Goal: Task Accomplishment & Management: Manage account settings

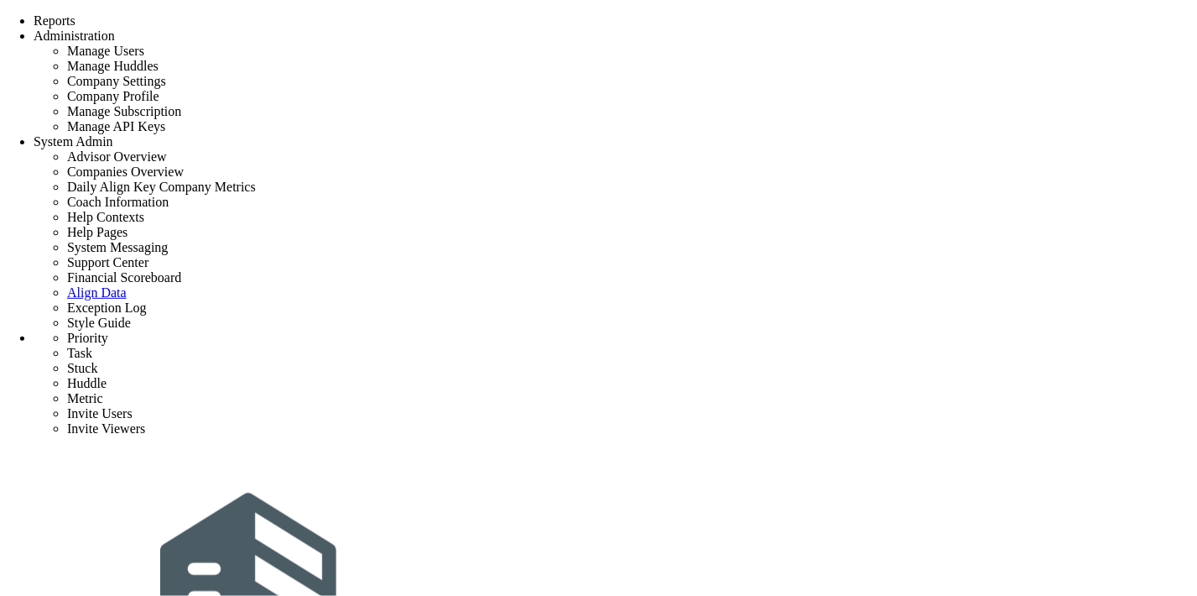
click at [250, 16] on div "Tasks" at bounding box center [233, 8] width 33 height 16
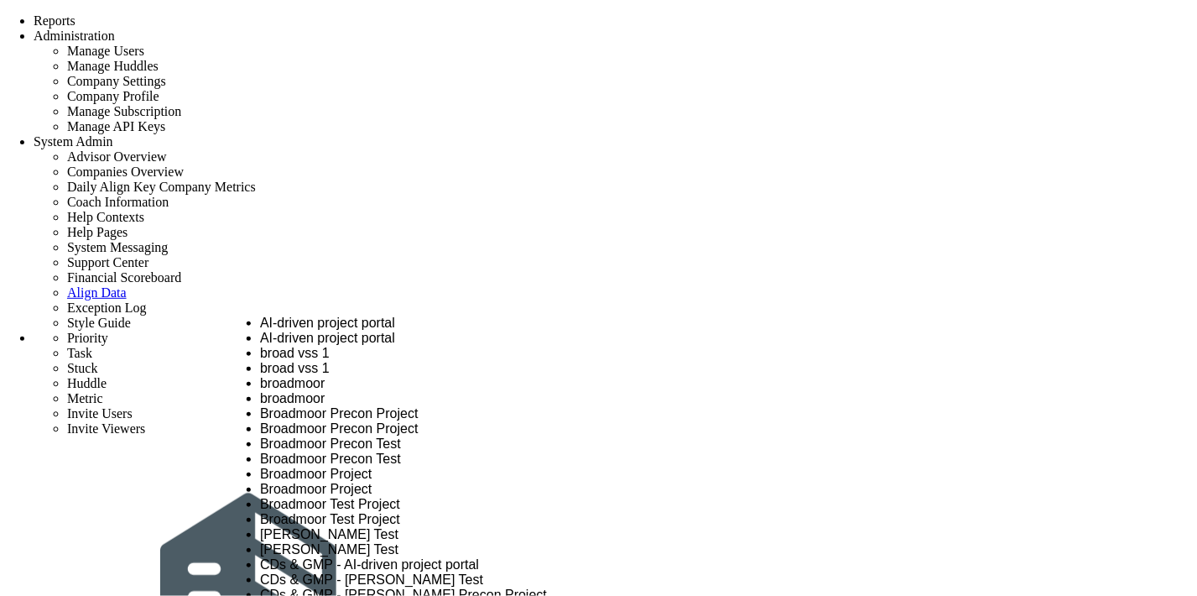
scroll to position [5742, 0]
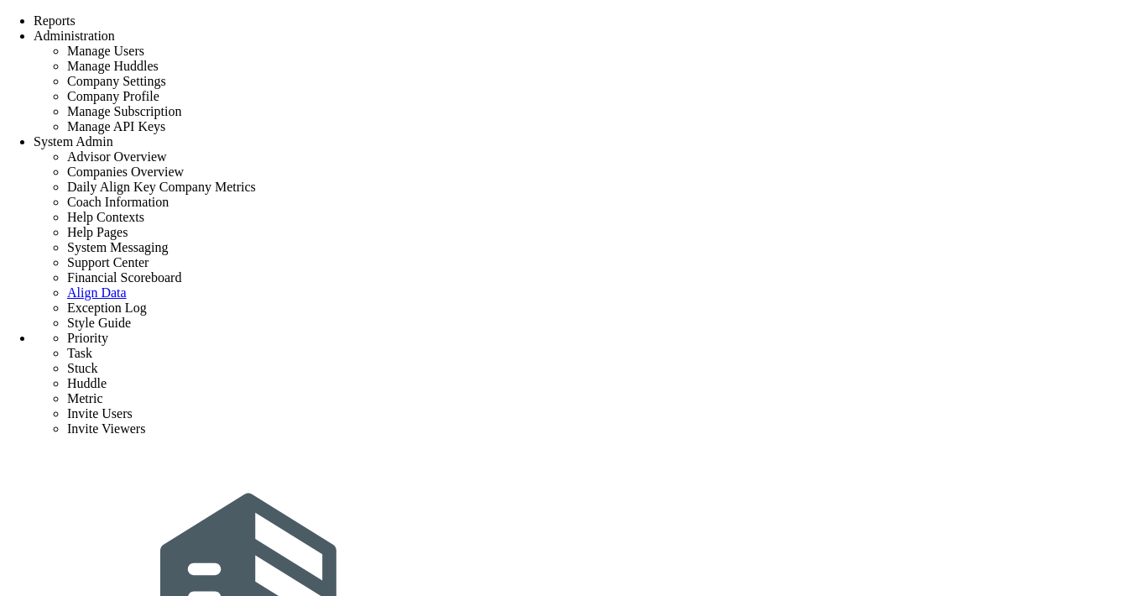
scroll to position [95, 0]
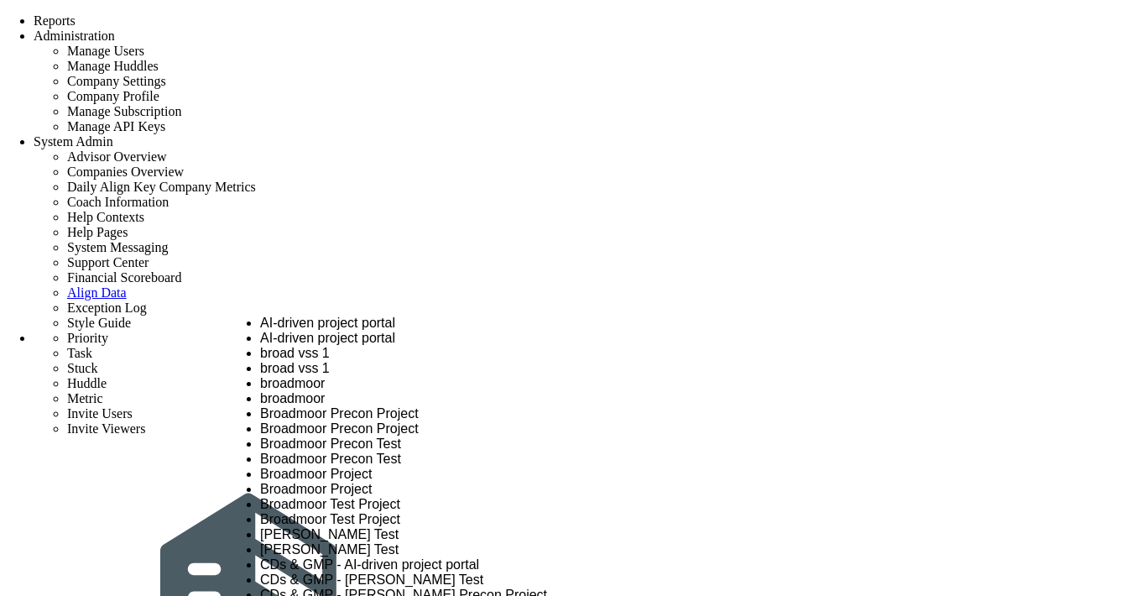
scroll to position [5742, 0]
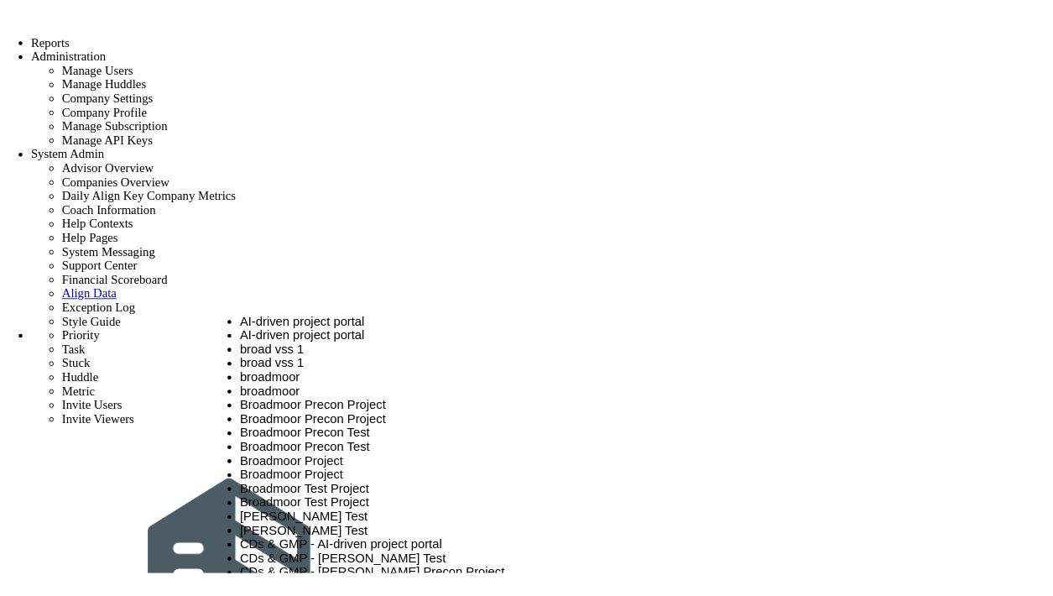
scroll to position [5708, 0]
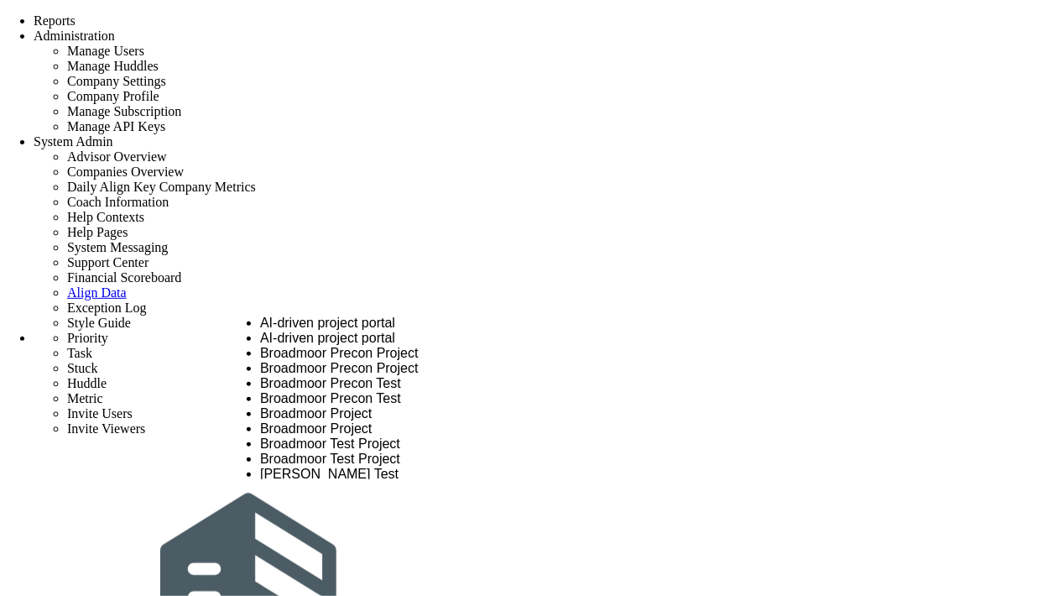
scroll to position [0, 0]
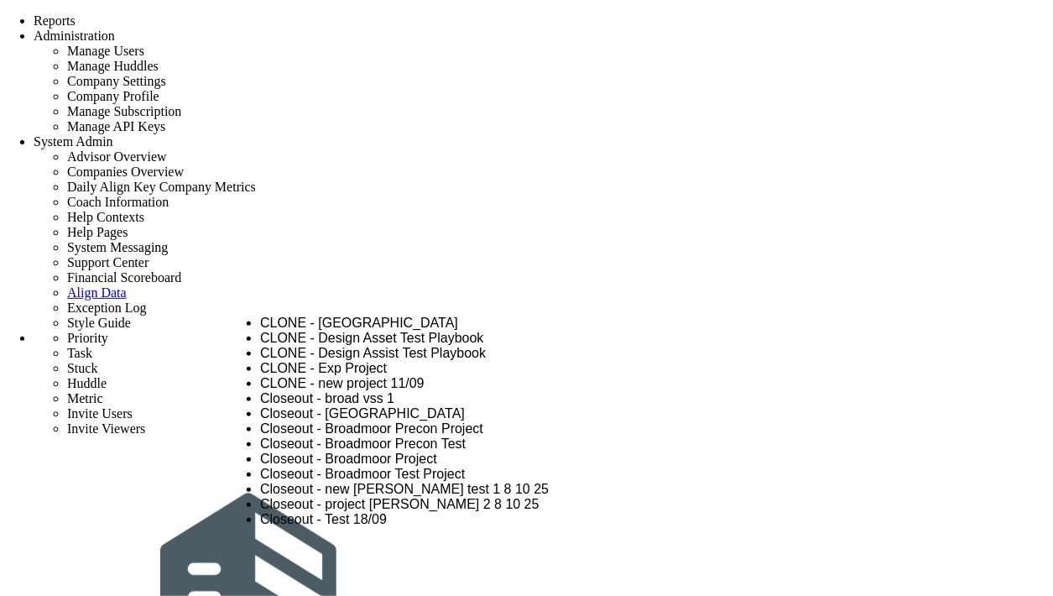
type input "close"
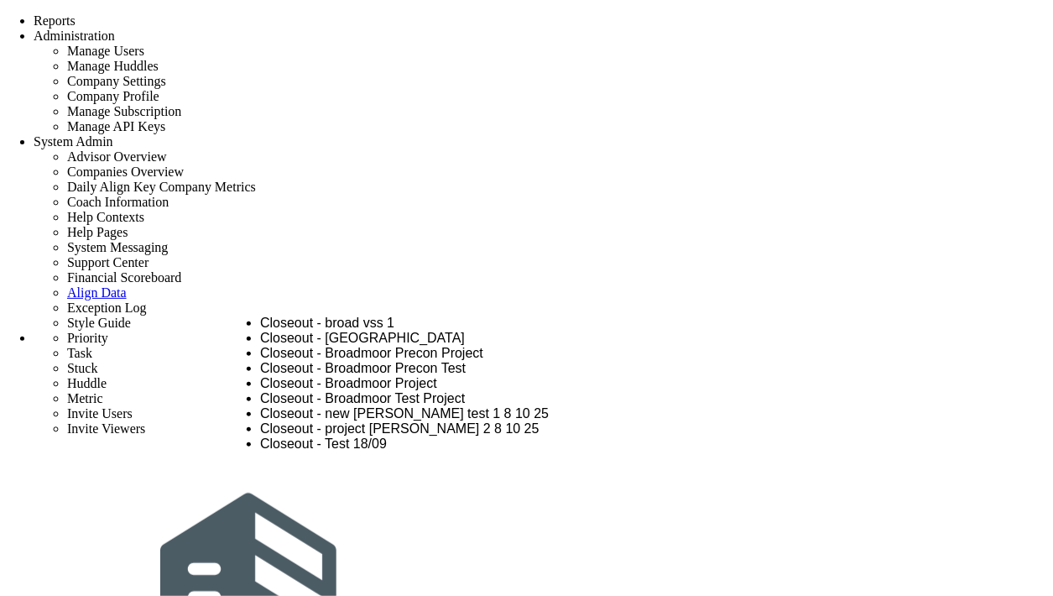
scroll to position [146, 0]
click at [420, 391] on span "Closeout - Broadmoor Test Project" at bounding box center [362, 398] width 205 height 14
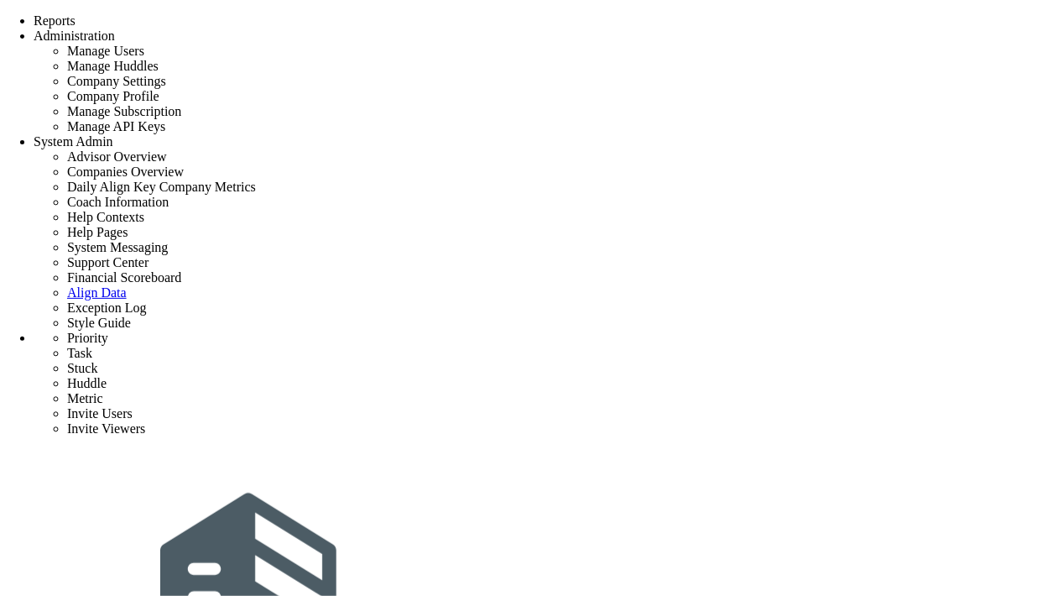
scroll to position [0, 0]
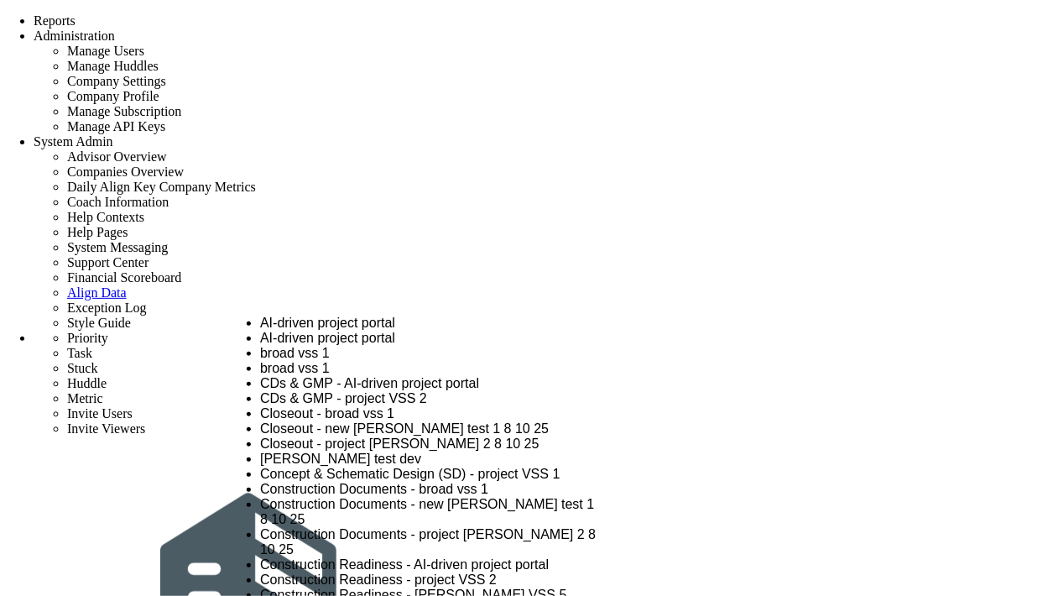
type input "vss"
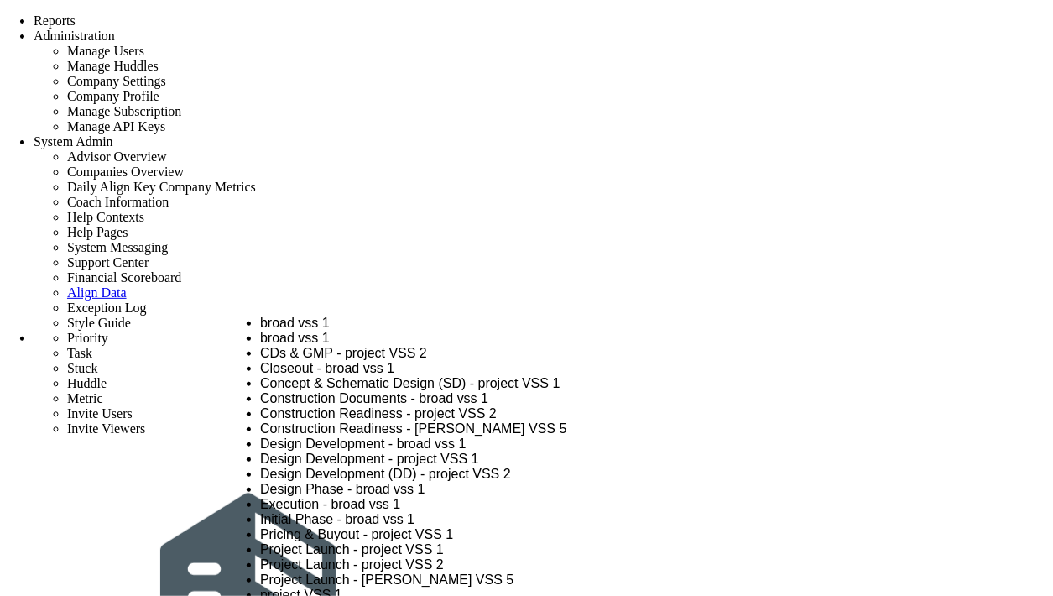
scroll to position [811, 0]
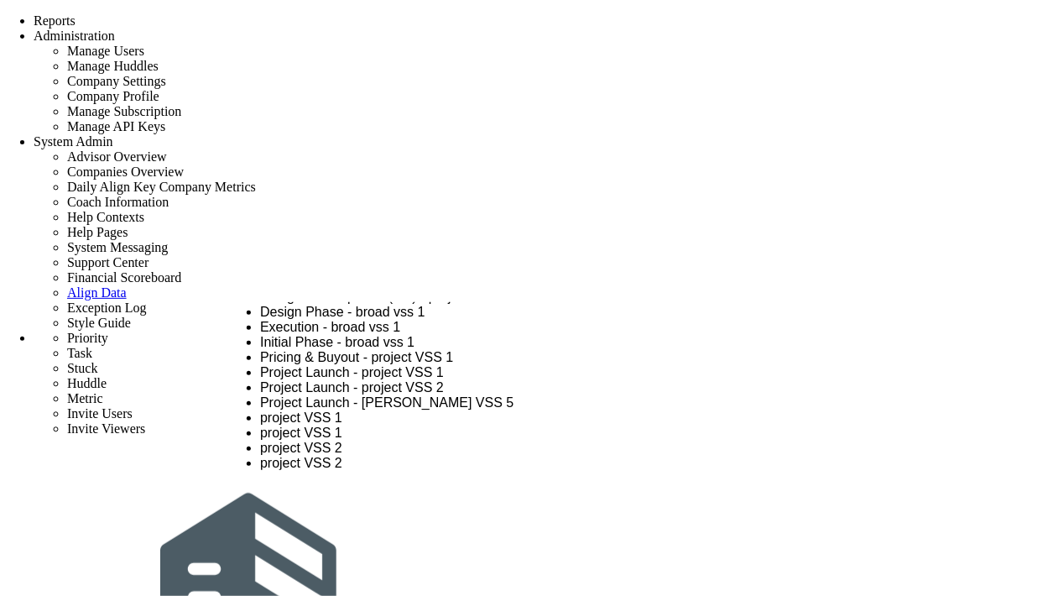
scroll to position [769, 0]
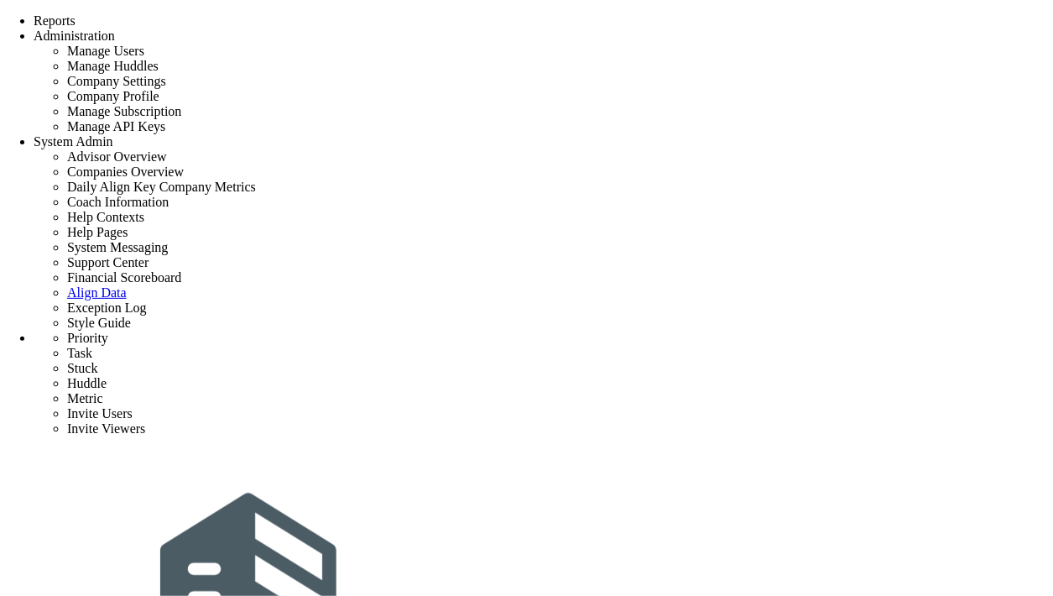
type input "Click to search Priorities and Huddles"
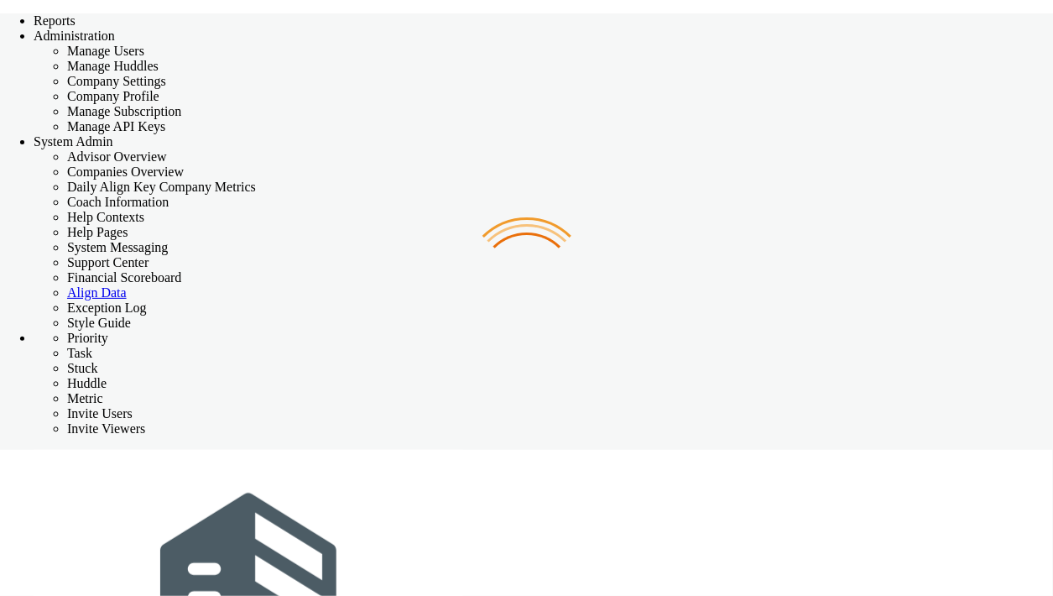
checkbox input "false"
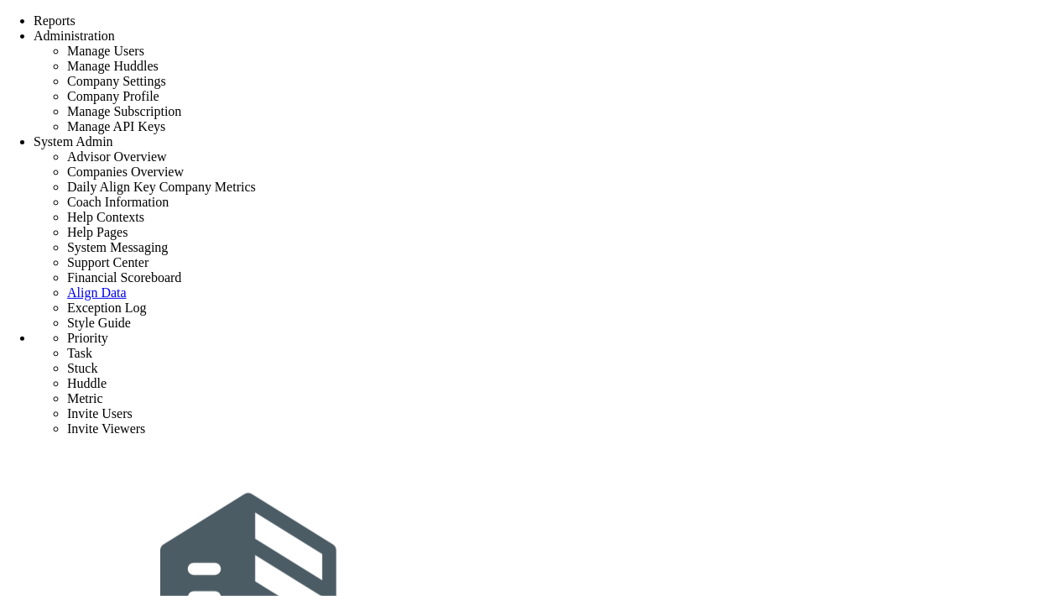
type input "[PERSON_NAME] Test"
type input "0"
type input "100"
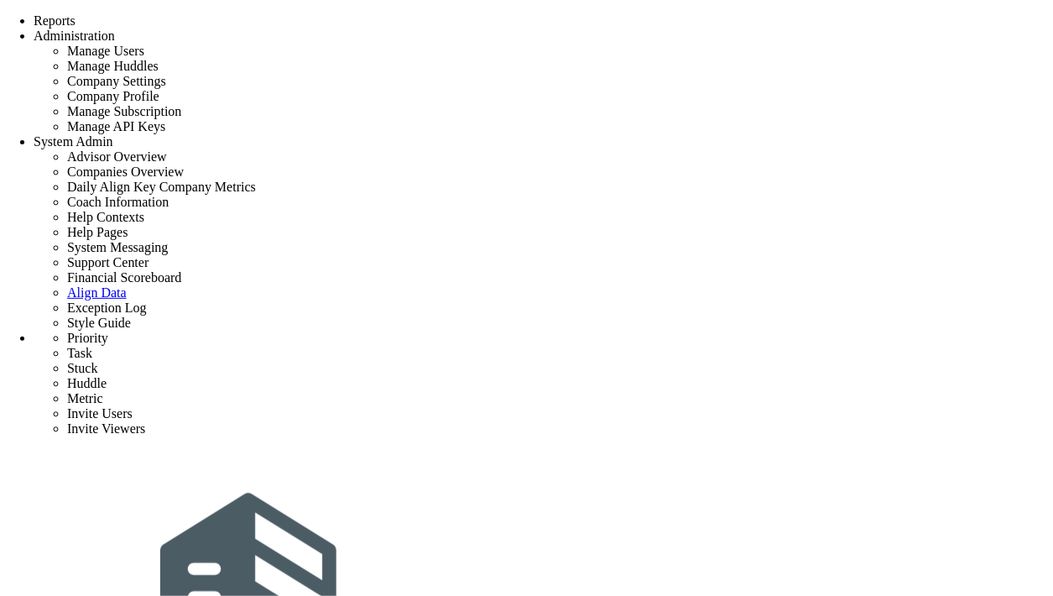
radio input "true"
type input "[PERSON_NAME]"
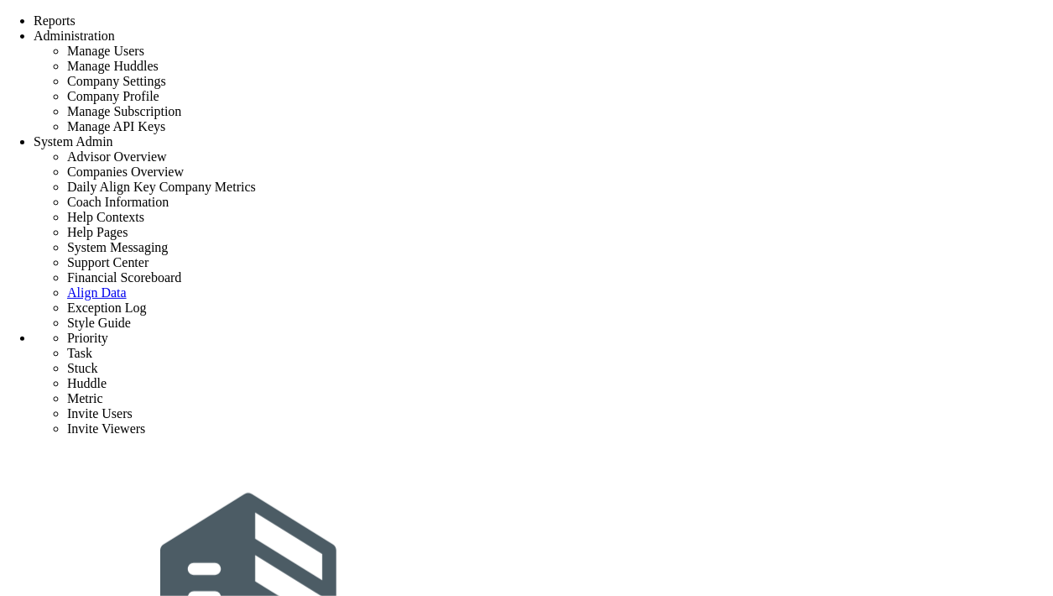
radio input "true"
type input "[PERSON_NAME]"
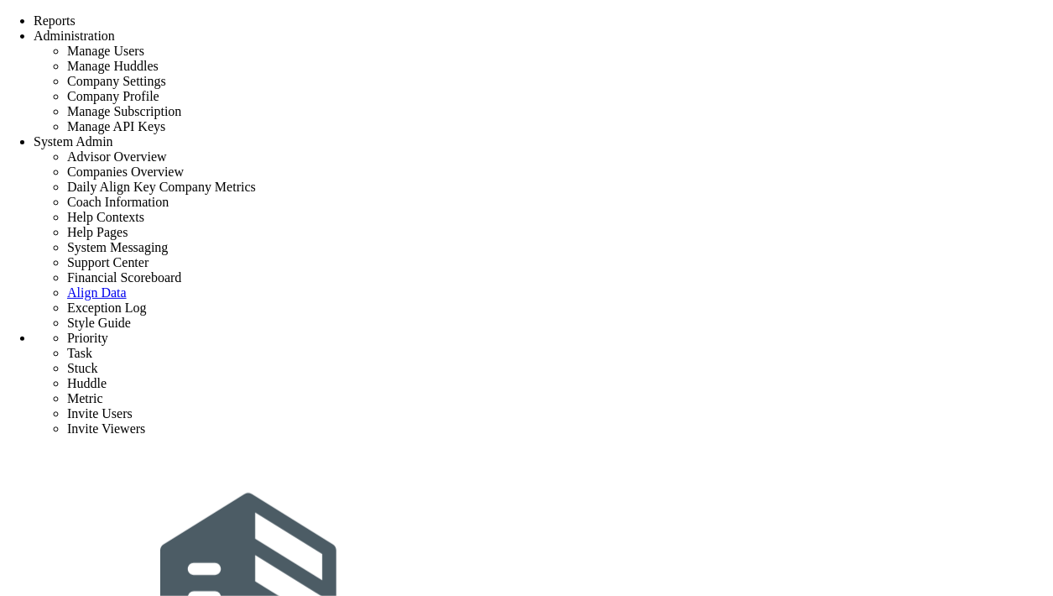
type input "test"
type input "0"
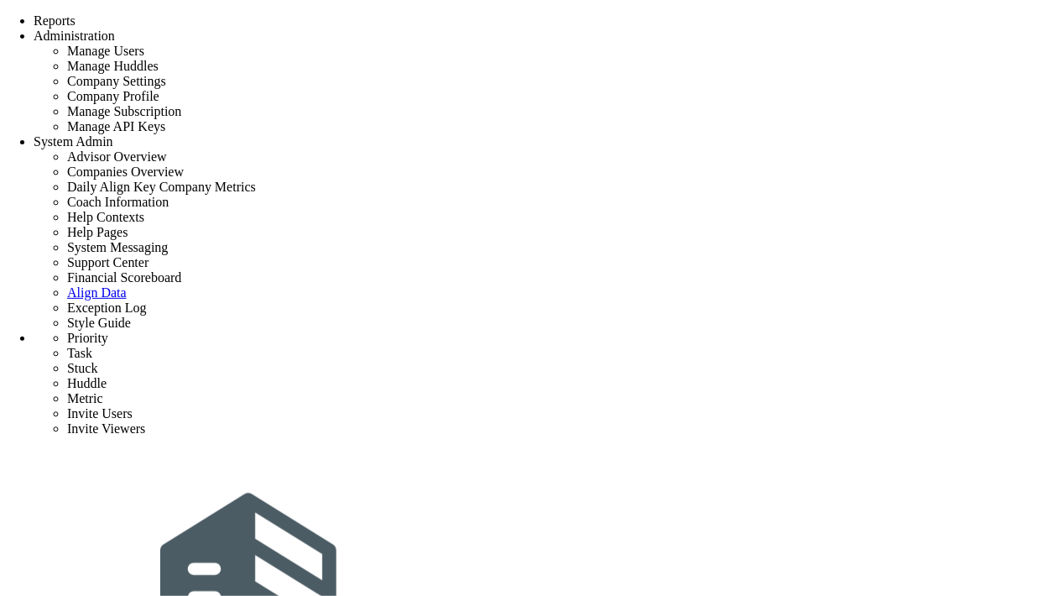
type input "0"
radio input "true"
type input "[PERSON_NAME]"
type input "0"
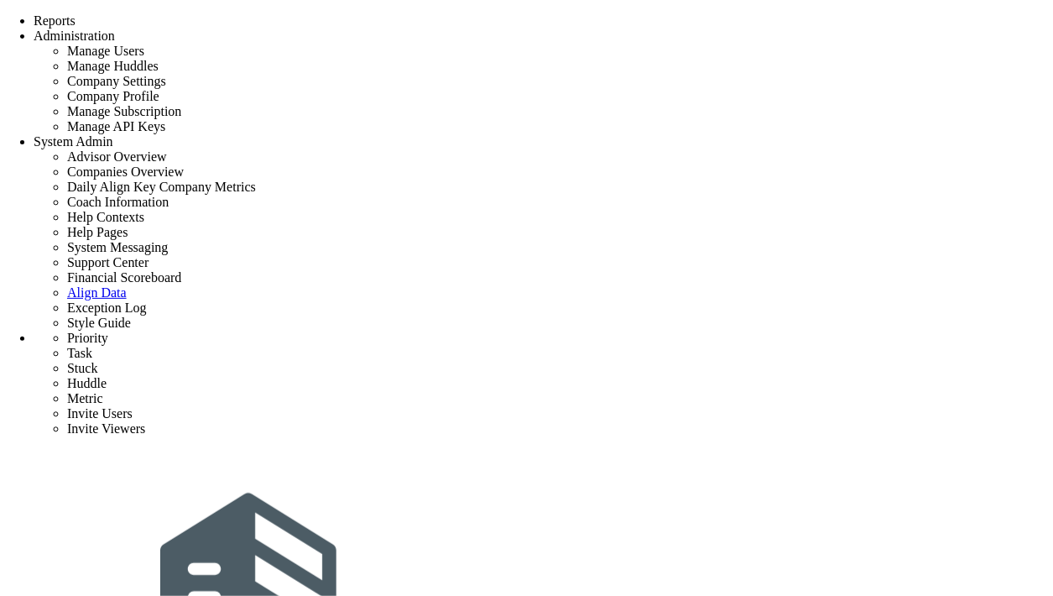
type input "0"
radio input "true"
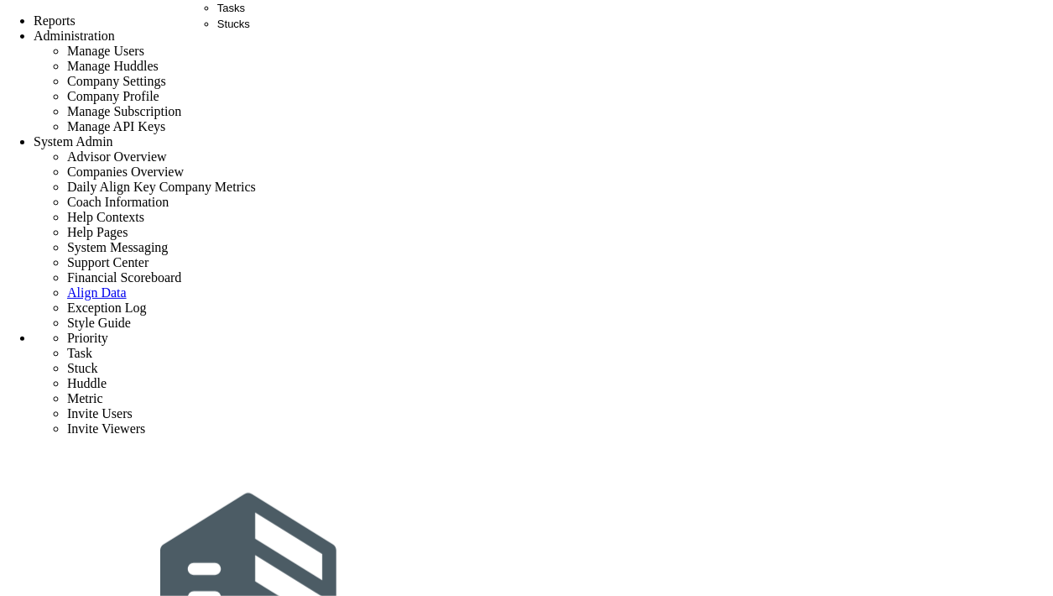
click at [227, 14] on span "Tasks" at bounding box center [231, 8] width 28 height 13
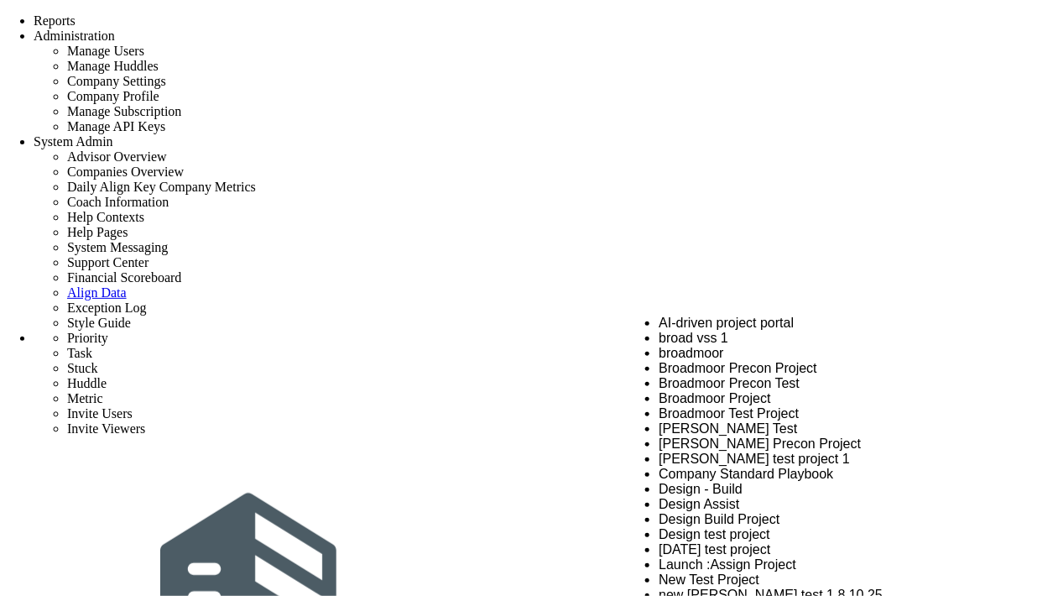
scroll to position [811, 0]
type input "Click to search Projects"
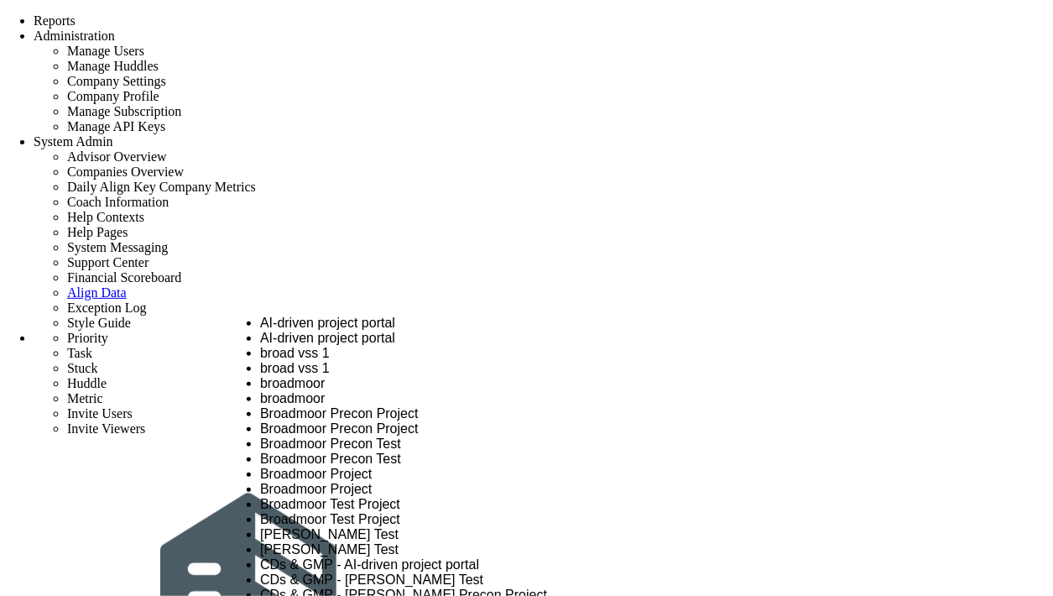
scroll to position [93, 0]
click at [392, 361] on li "broad vss 1" at bounding box center [428, 368] width 336 height 15
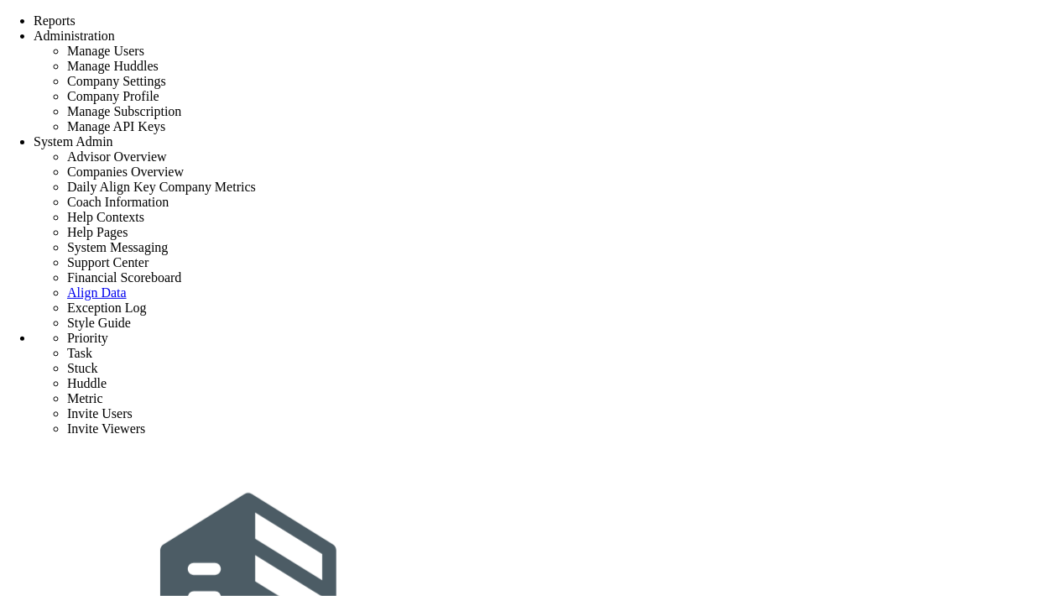
scroll to position [0, 0]
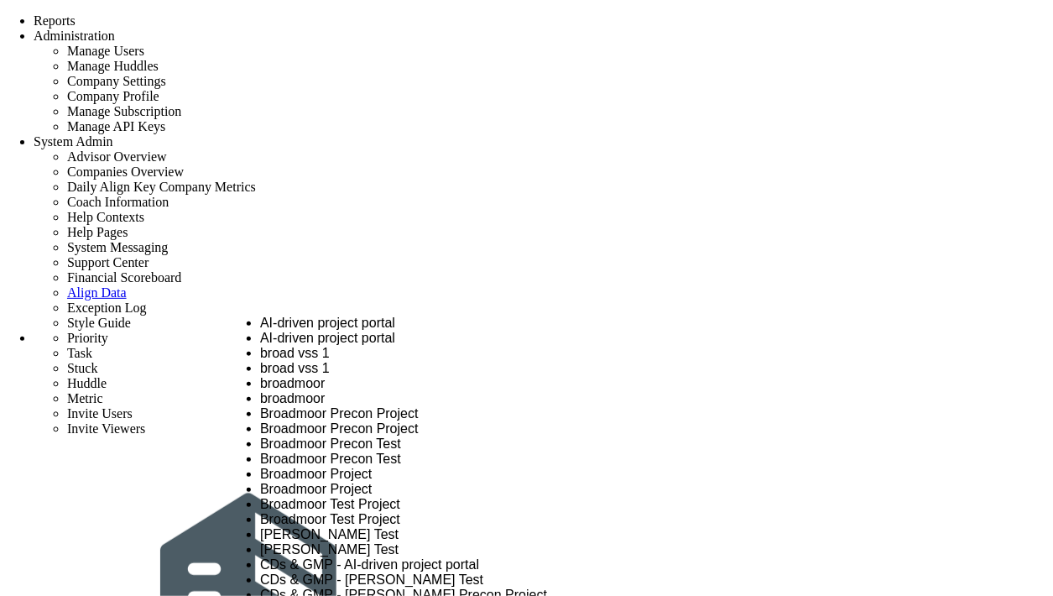
click at [350, 361] on li "broad vss 1" at bounding box center [428, 368] width 336 height 15
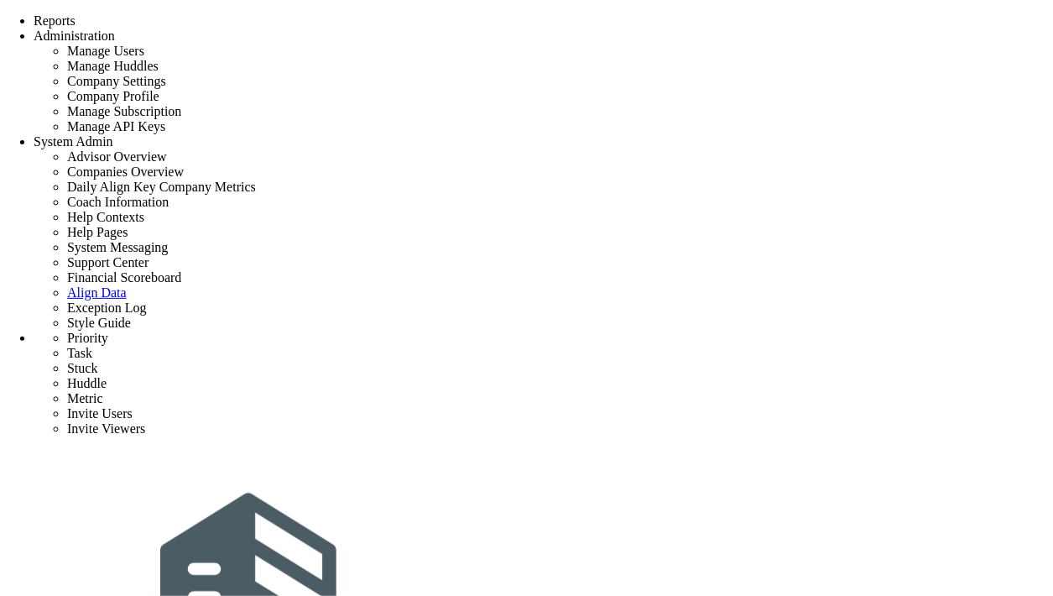
type input "Click to search Priorities and Huddles"
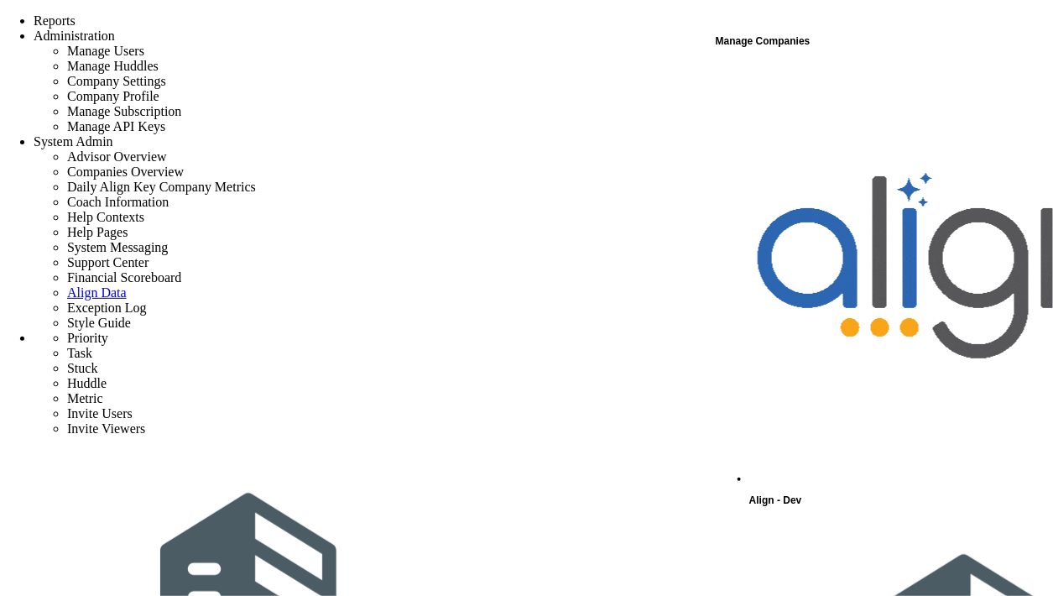
click at [764, 45] on div "Manage Companies" at bounding box center [884, 41] width 336 height 22
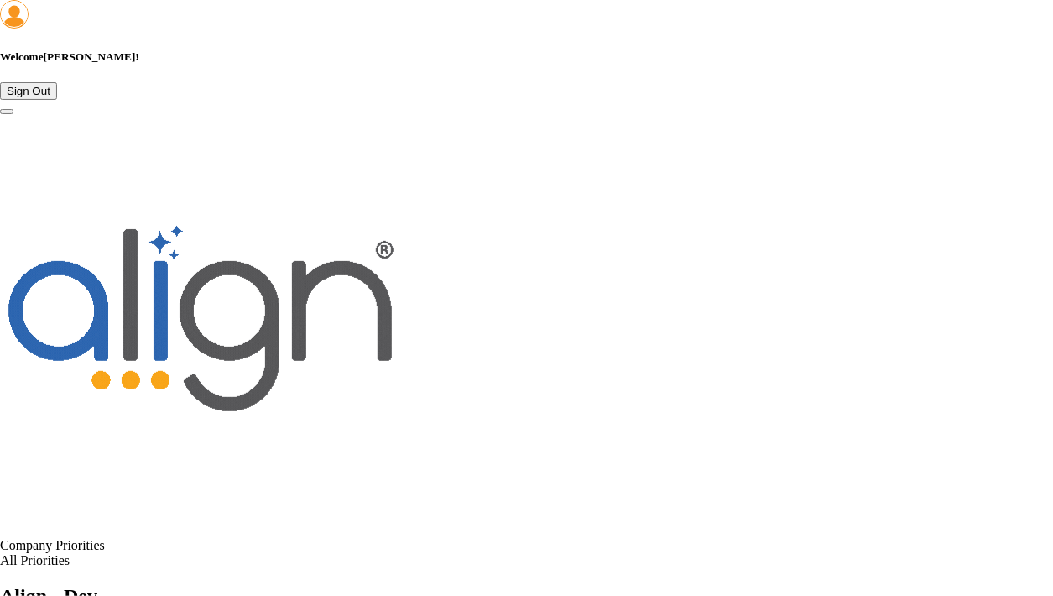
click at [97, 585] on span "Align - Dev" at bounding box center [48, 596] width 97 height 22
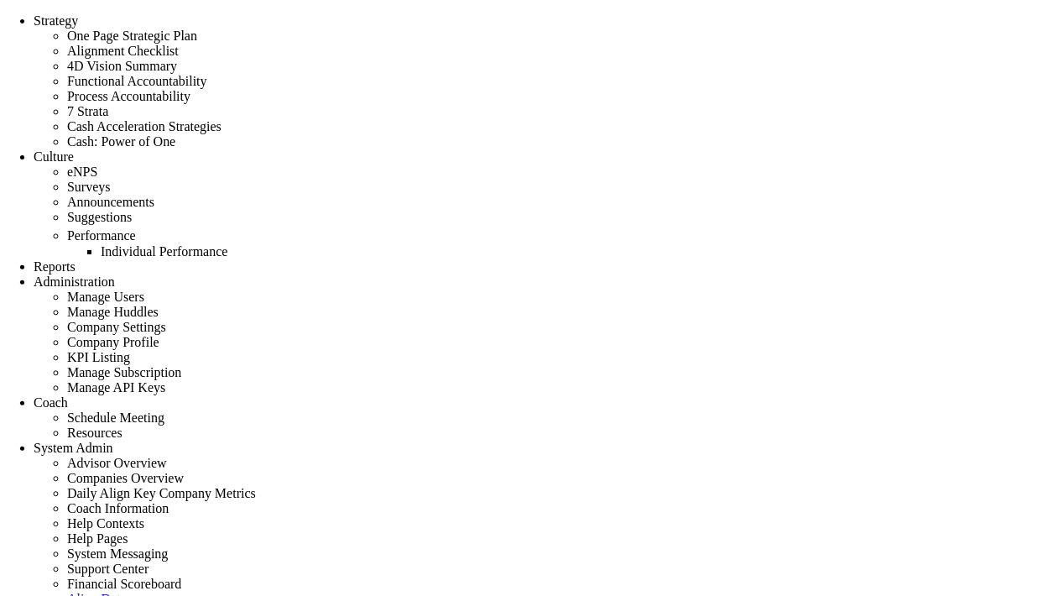
type input "false"
type input "0"
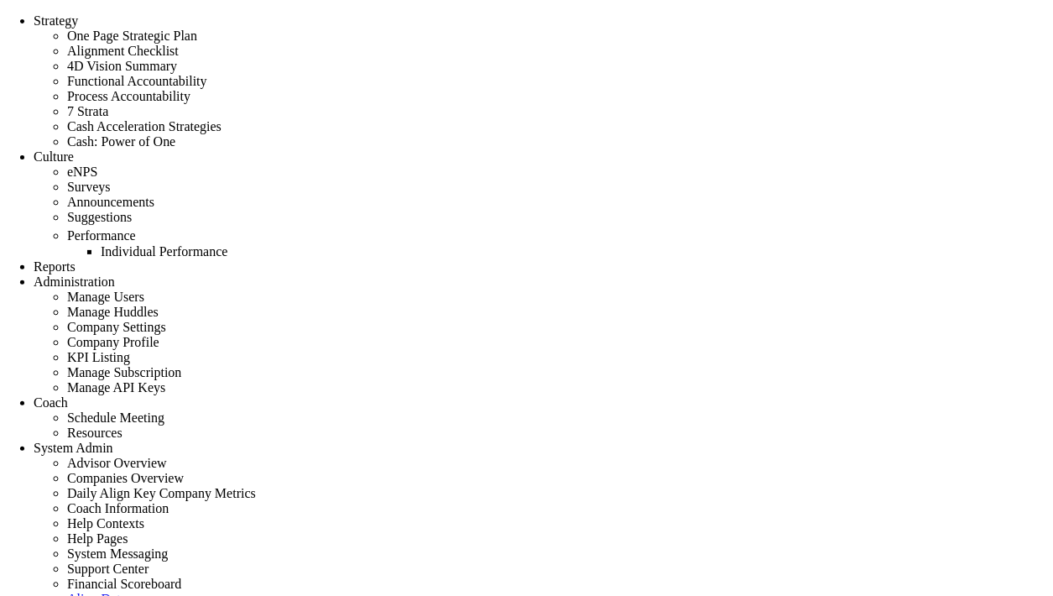
type input "0"
radio input "true"
type input "[PERSON_NAME]"
type input "0"
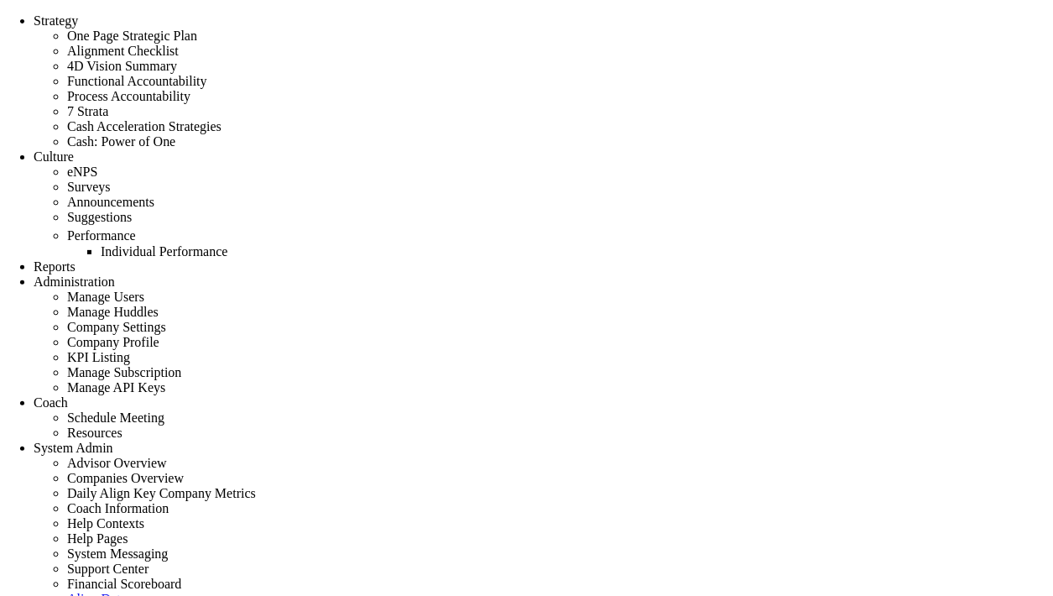
type input "0"
radio input "true"
click at [68, 395] on span at bounding box center [68, 402] width 0 height 14
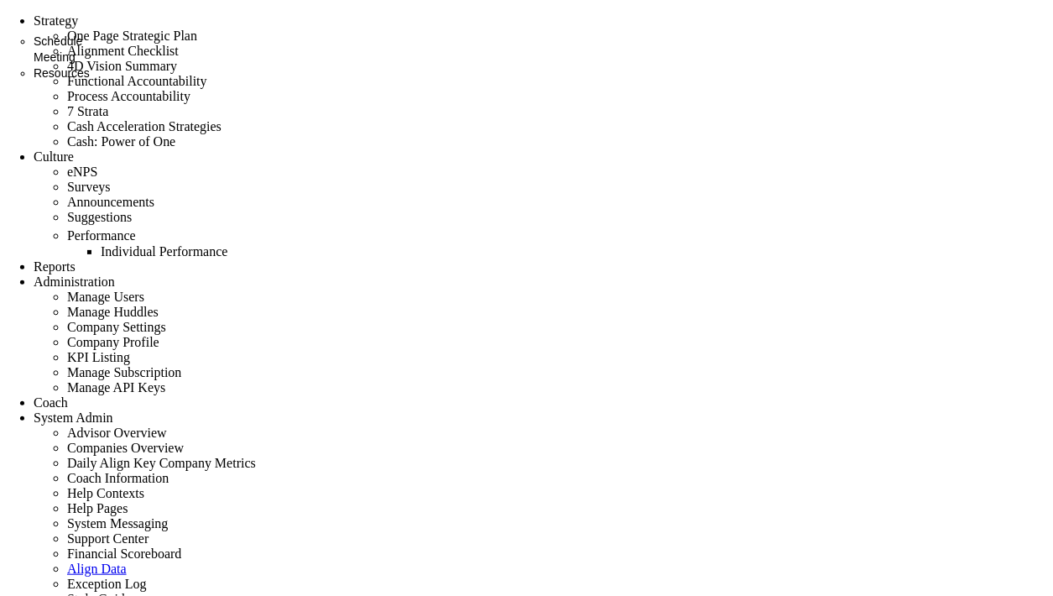
click at [68, 395] on span at bounding box center [68, 402] width 0 height 14
click at [286, 16] on div "Tasks" at bounding box center [268, 8] width 102 height 16
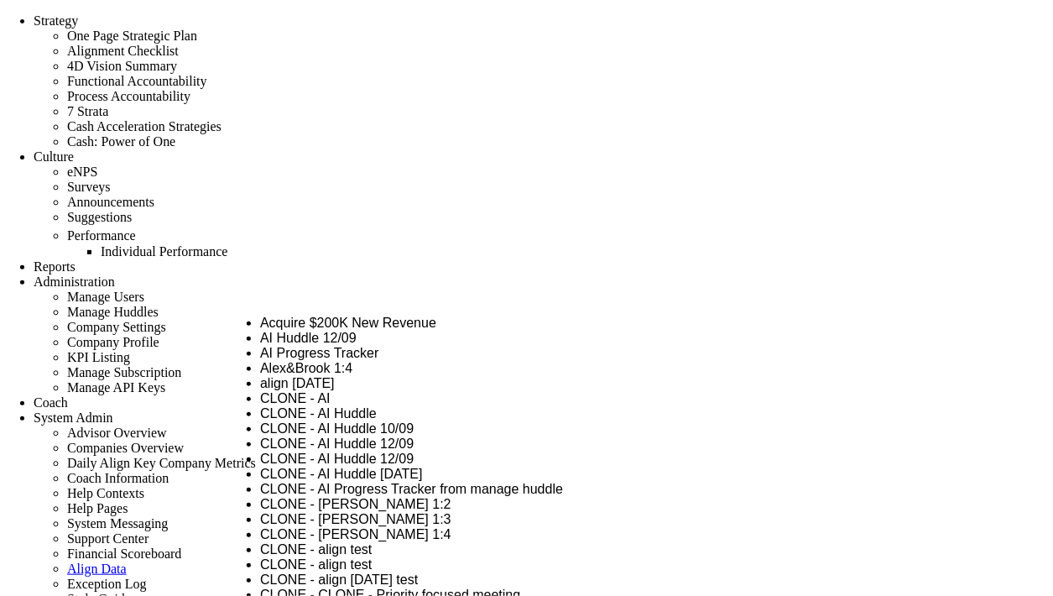
scroll to position [3061, 0]
type input "Click to search Priorities and Huddles"
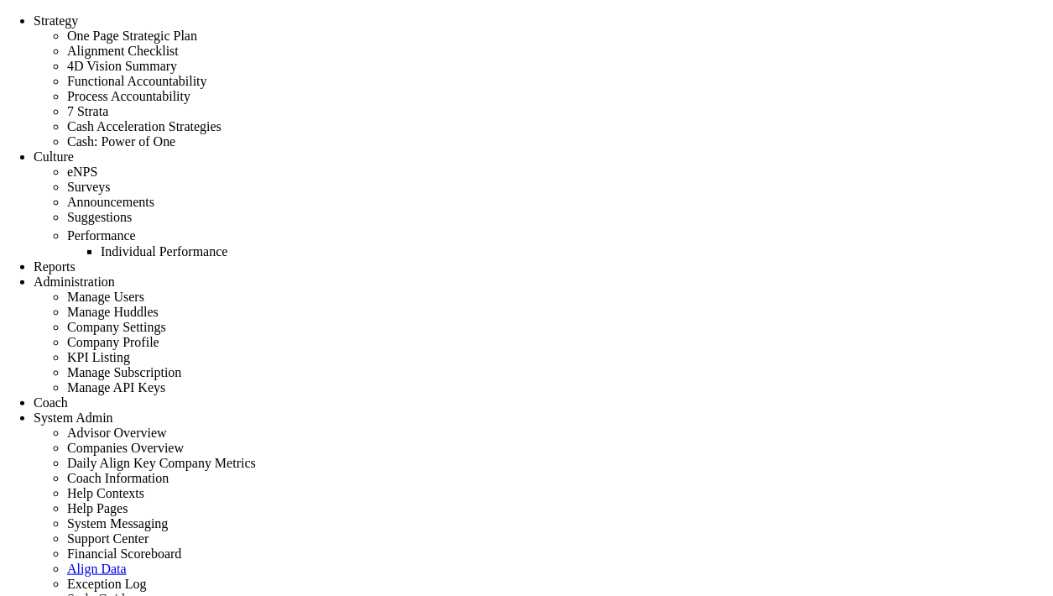
type input "Acquire $200K New Revenue"
type input "0"
type input "350"
type input "200"
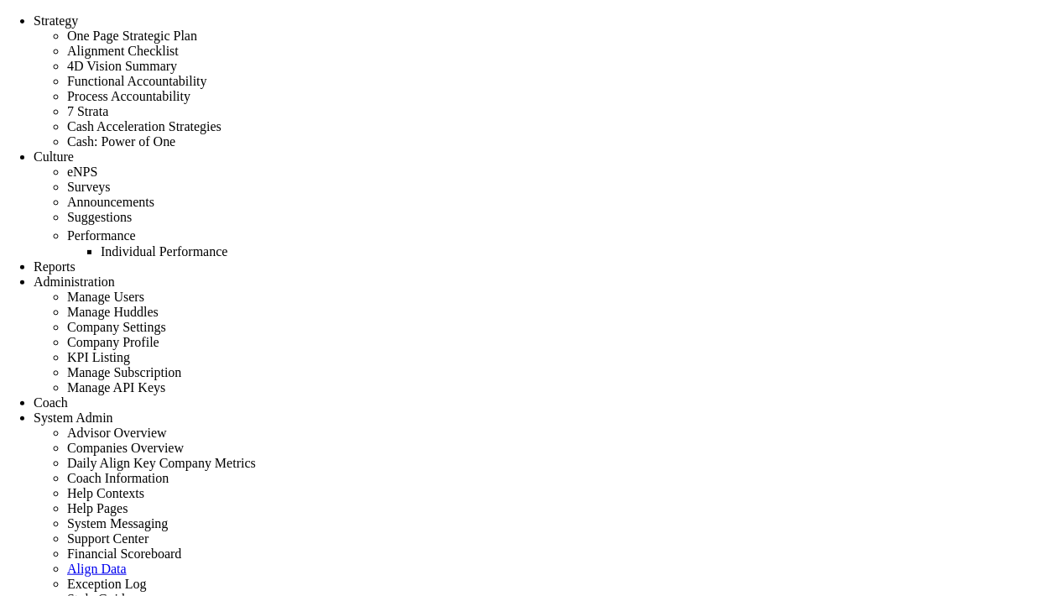
radio input "true"
type input "[PERSON_NAME] S"
type input "0"
type input "350"
type input "200"
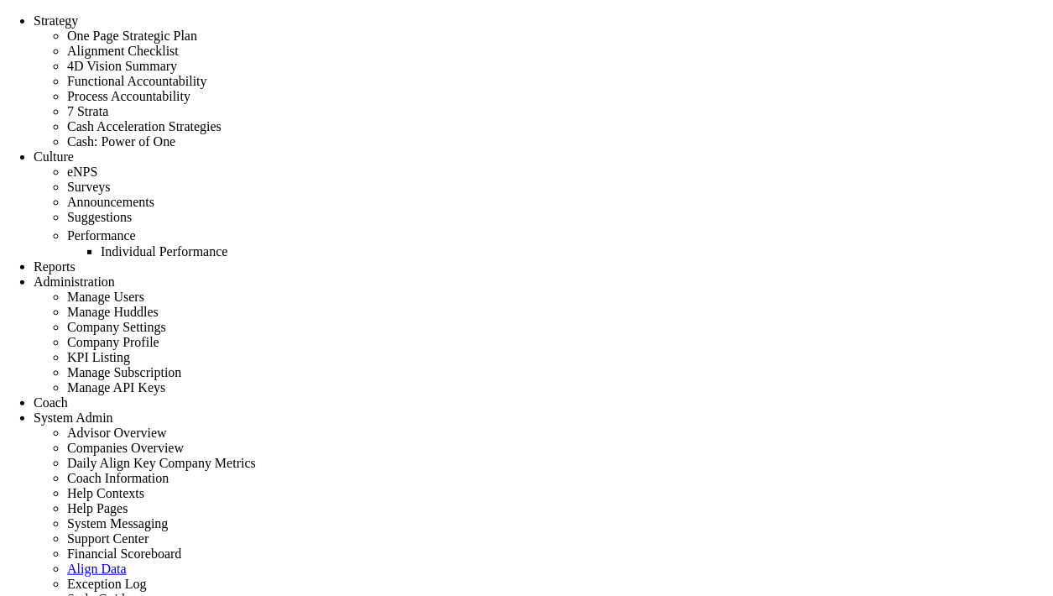
radio input "true"
type input ""The Time Has Come""
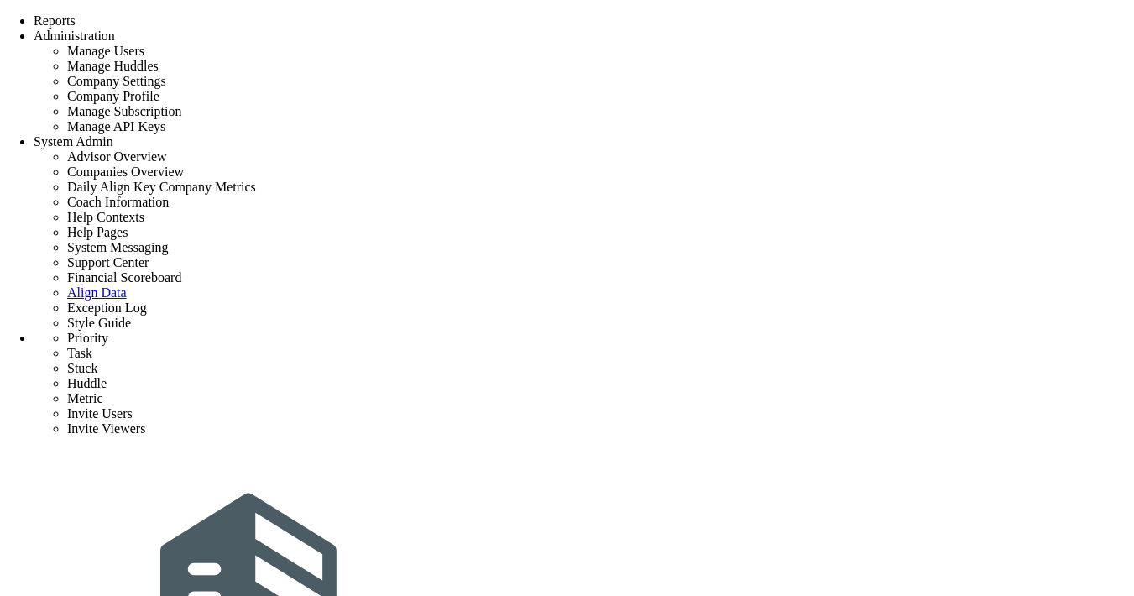
click at [239, 14] on span "Tasks" at bounding box center [231, 8] width 28 height 13
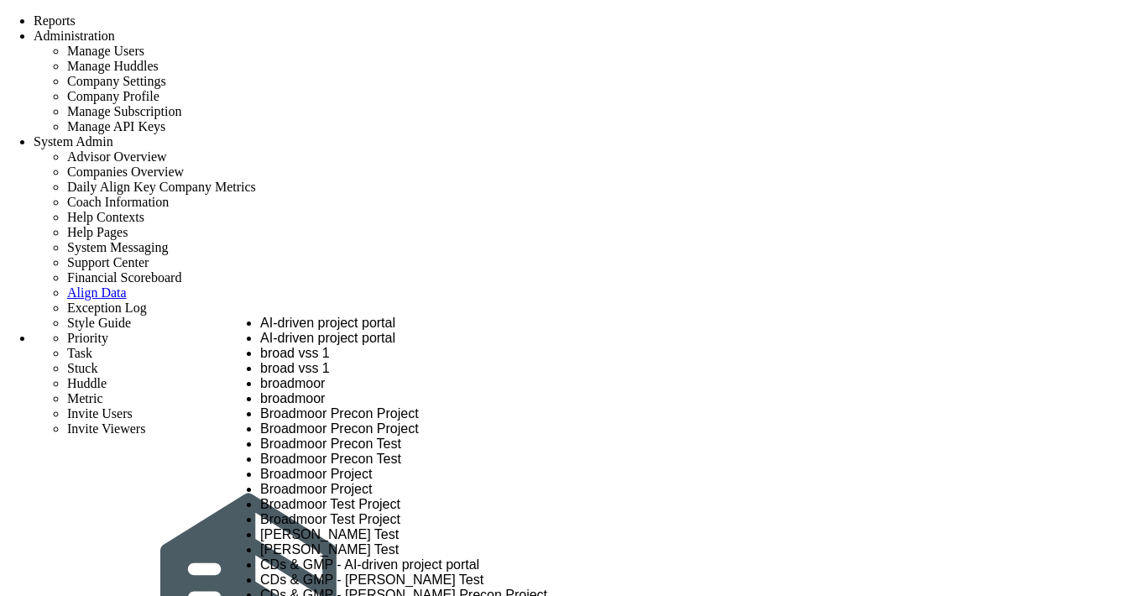
click at [342, 361] on li "broad vss 1" at bounding box center [448, 353] width 377 height 15
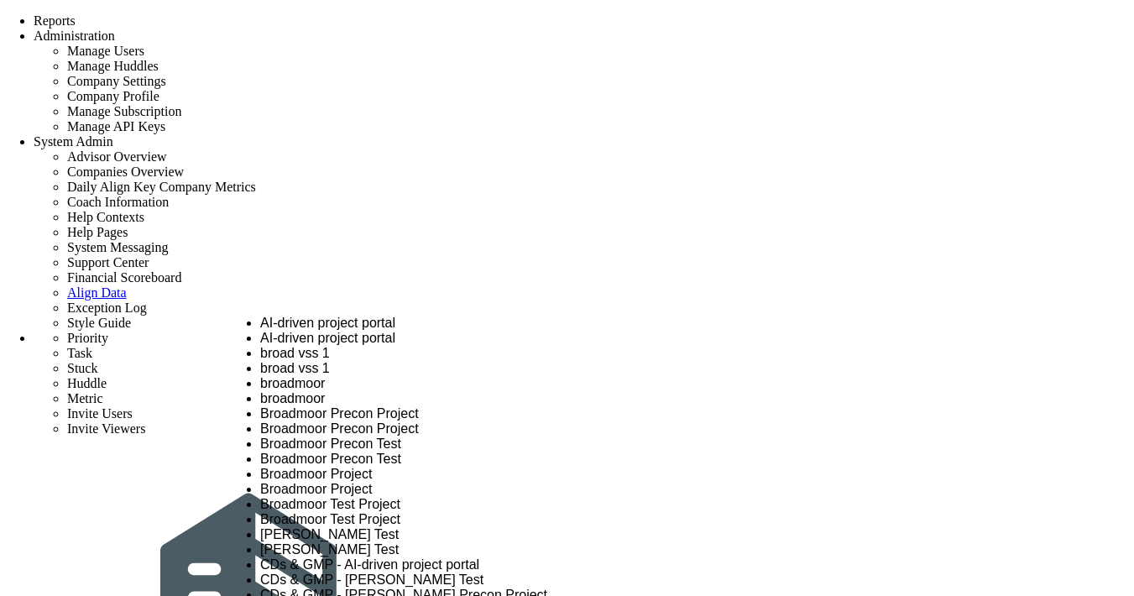
scroll to position [186, 0]
click at [346, 421] on span "Broadmoor Precon Project" at bounding box center [339, 428] width 159 height 14
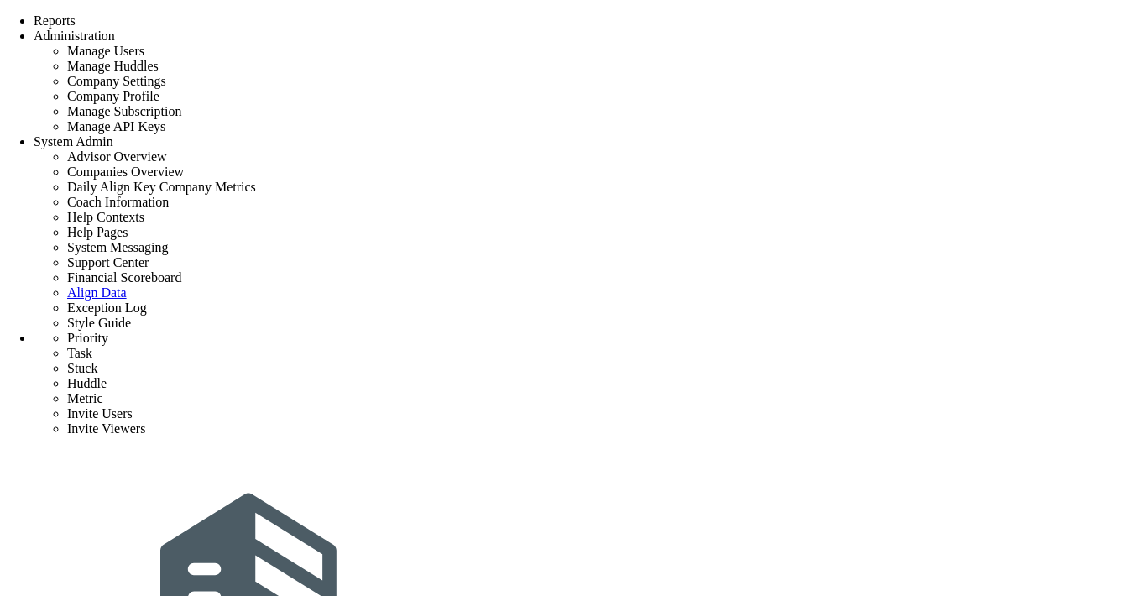
scroll to position [0, 0]
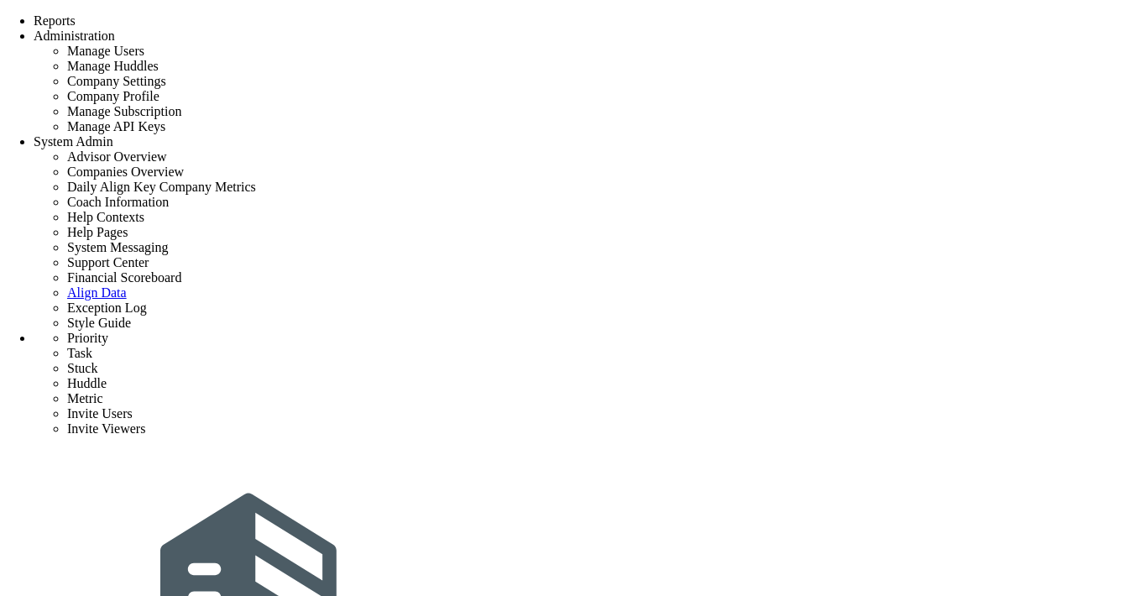
type input "0"
radio input "true"
type input "[PERSON_NAME]"
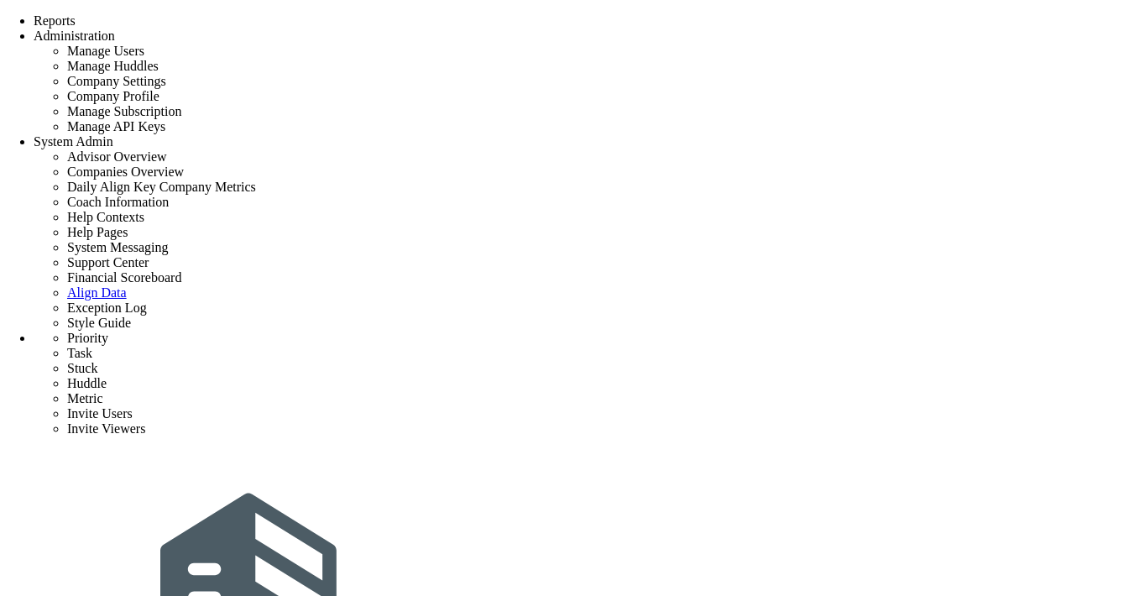
type input "0"
radio input "true"
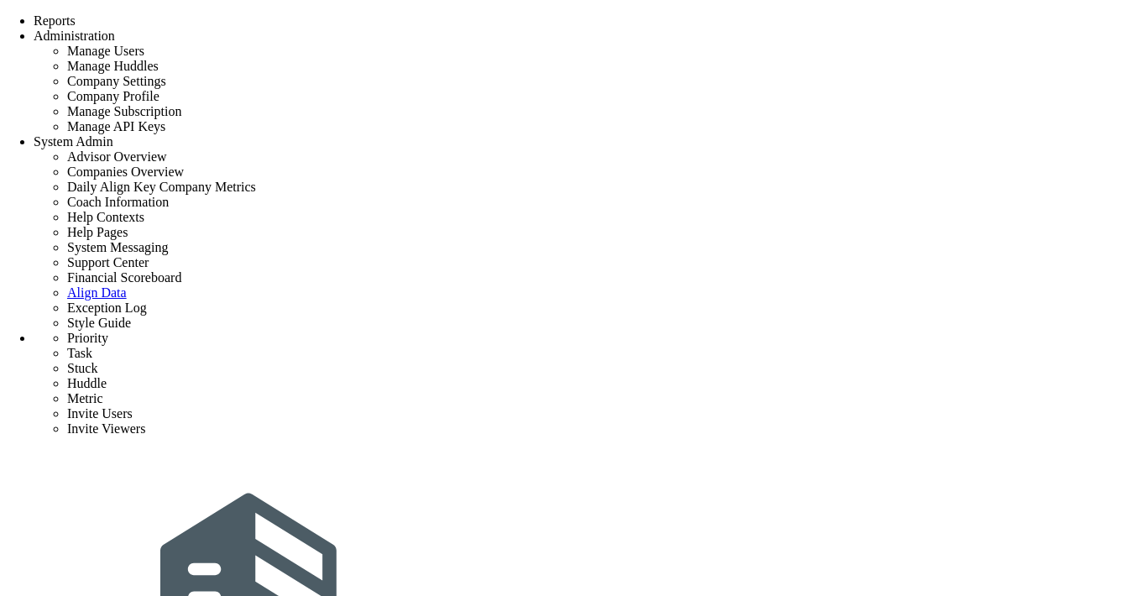
click at [250, 16] on div "Tasks" at bounding box center [233, 8] width 33 height 16
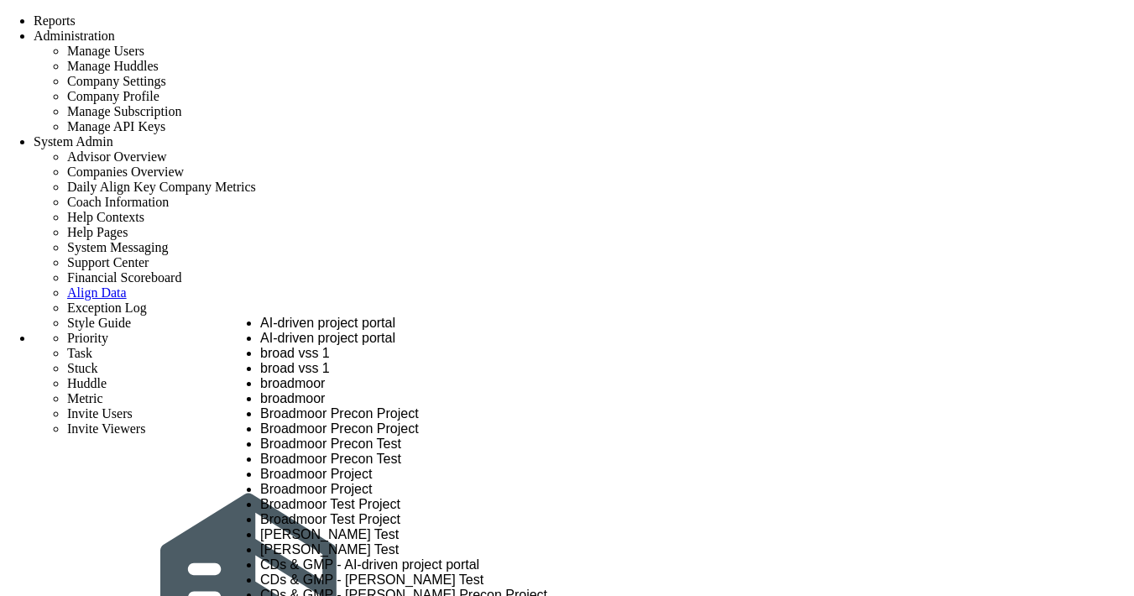
type input "Click to search Priorities and Huddles"
